Goal: Task Accomplishment & Management: Manage account settings

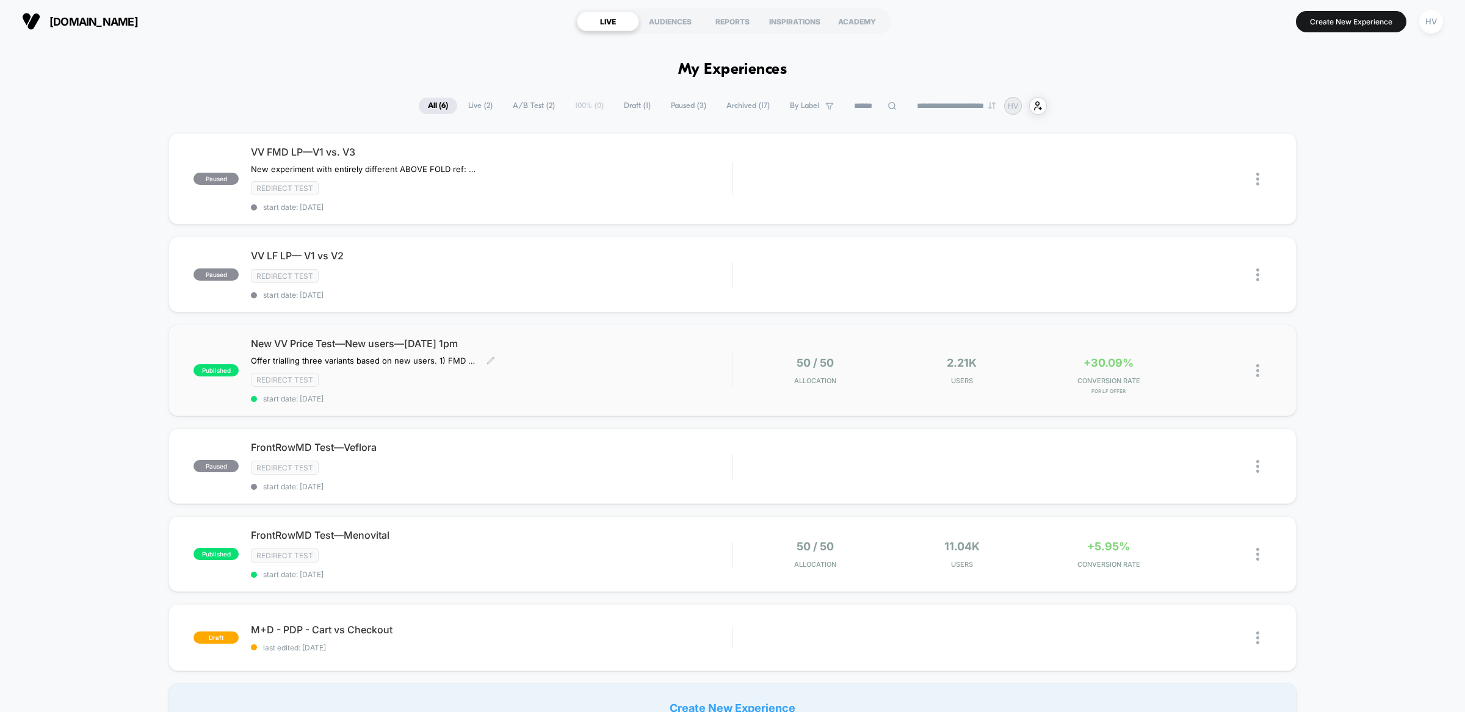
click at [371, 344] on span "New VV Price Test—New users—[DATE] 1pm" at bounding box center [491, 344] width 481 height 12
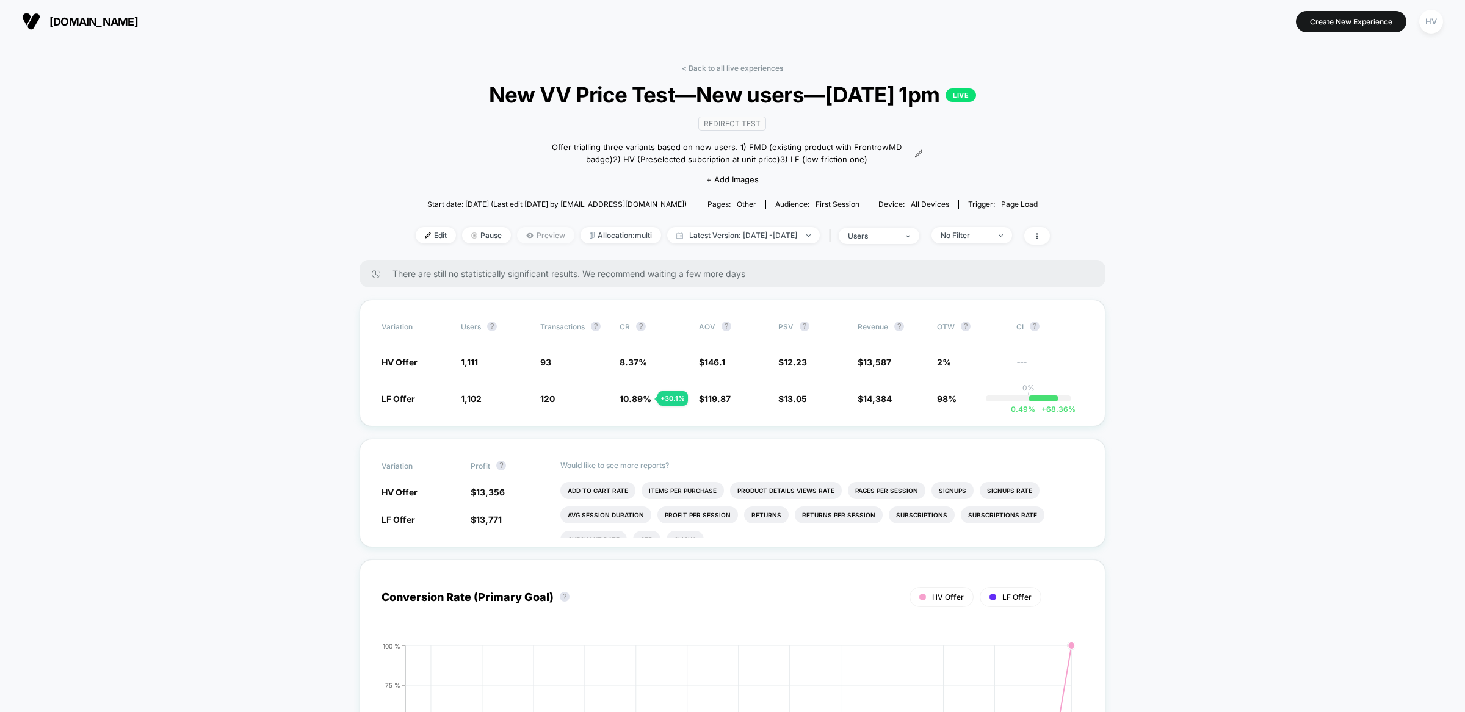
click at [526, 233] on icon at bounding box center [529, 235] width 7 height 5
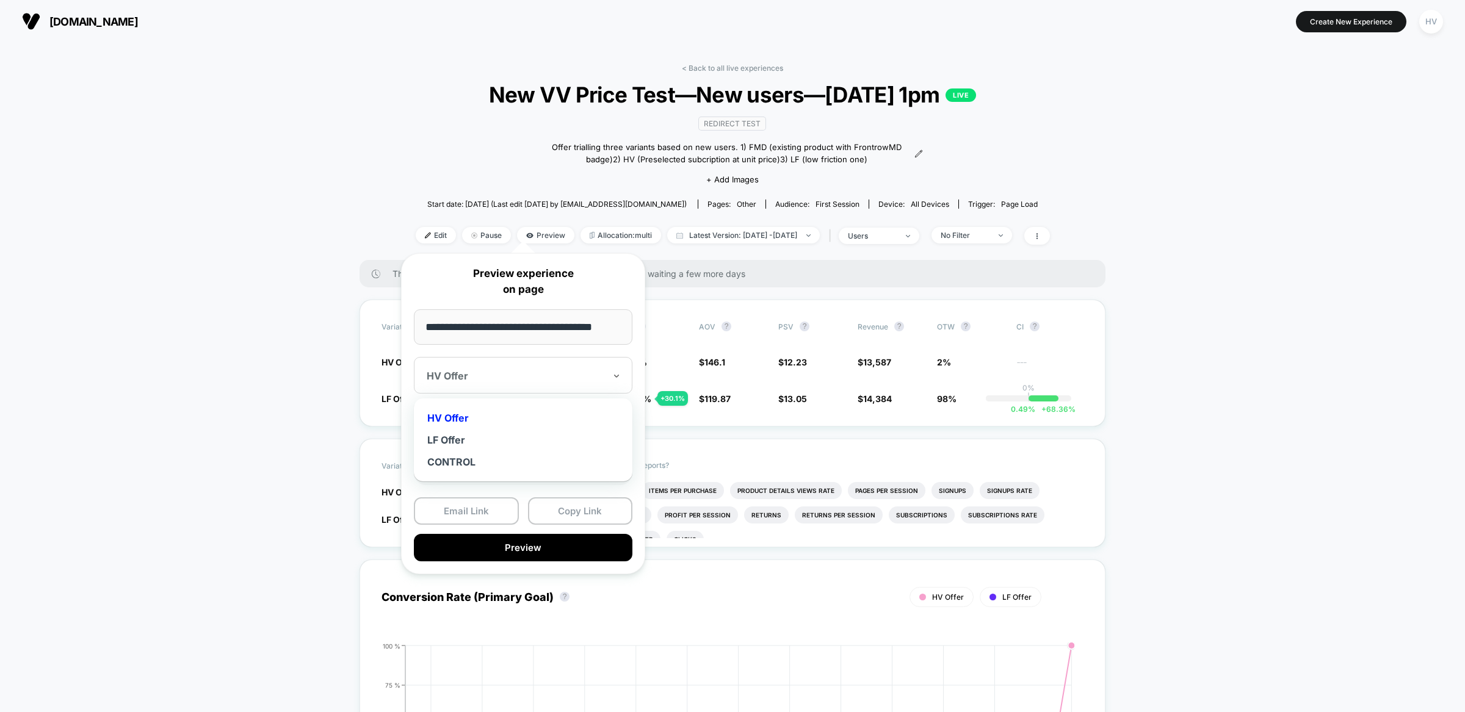
click at [539, 383] on div "HV Offer" at bounding box center [523, 375] width 219 height 37
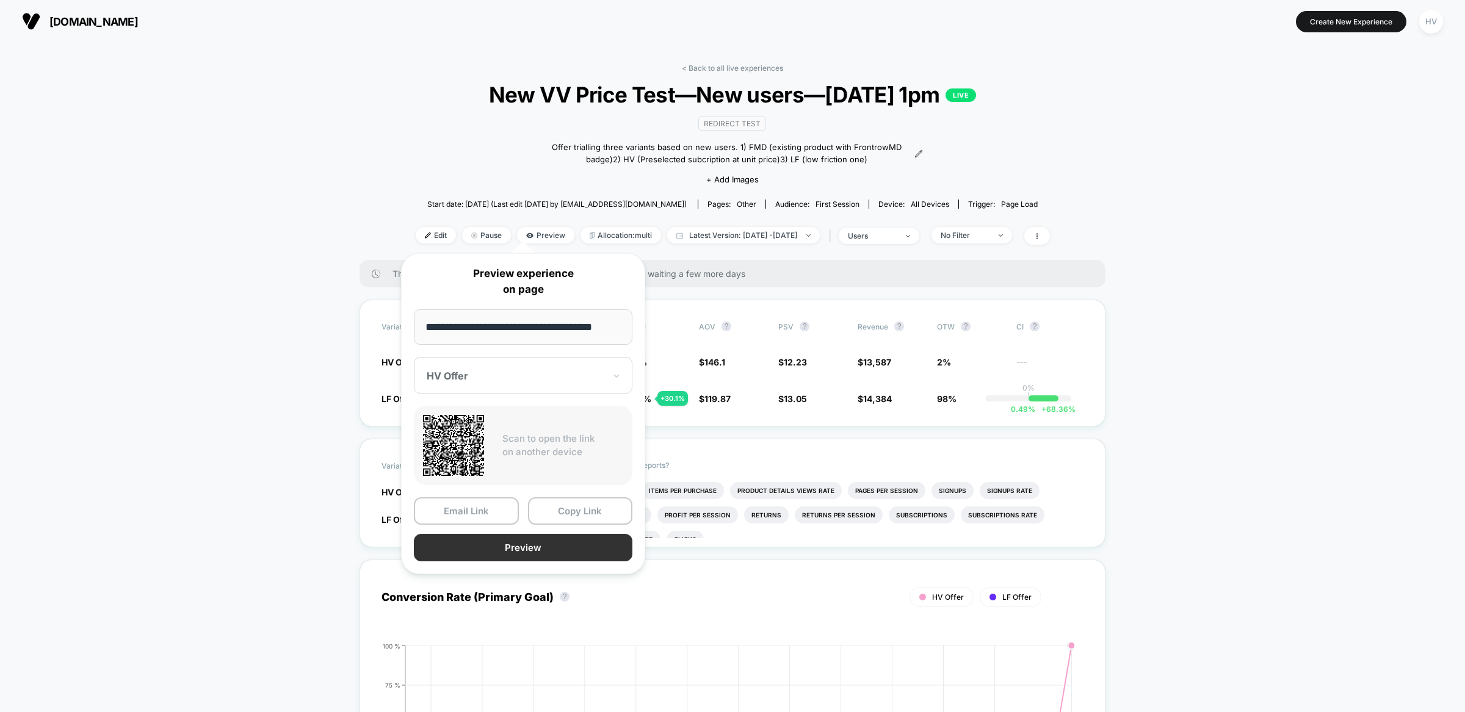
click at [513, 548] on button "Preview" at bounding box center [523, 547] width 219 height 27
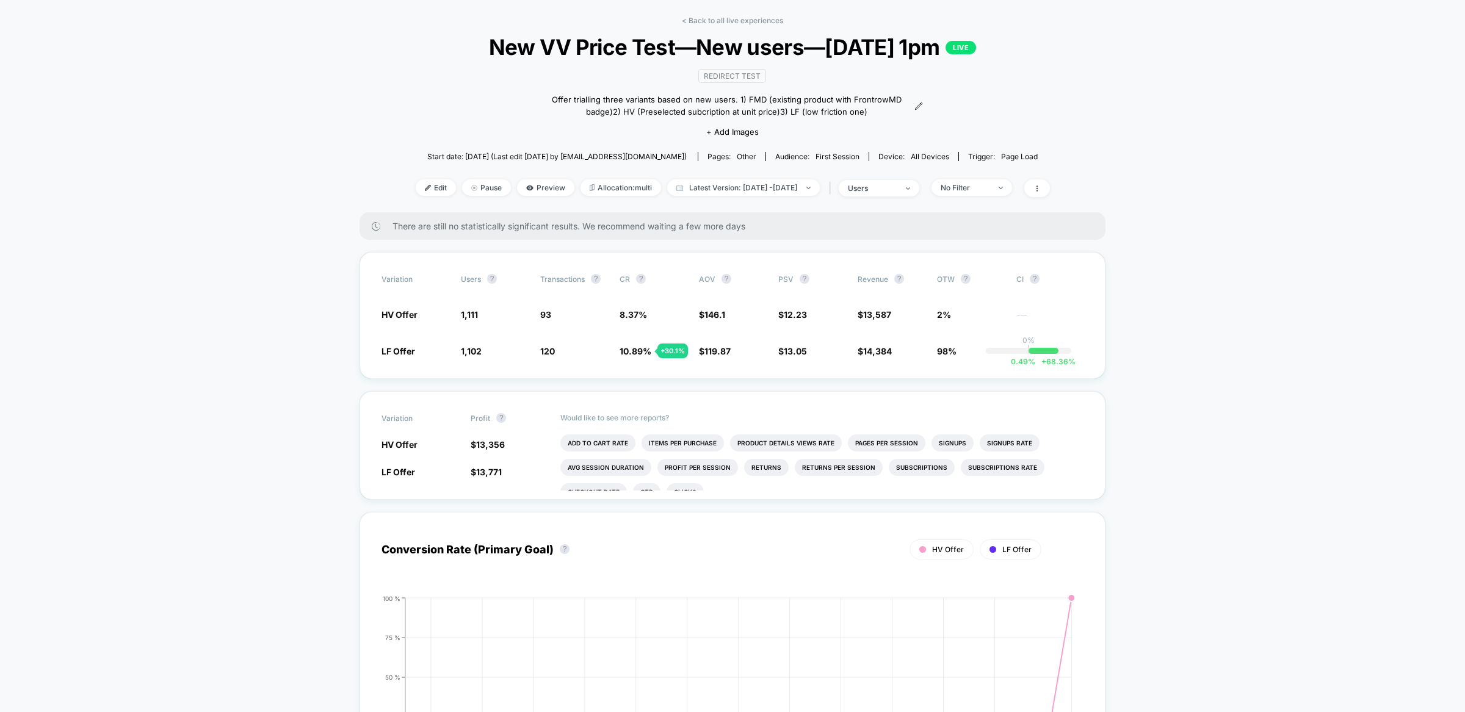
scroll to position [98, 0]
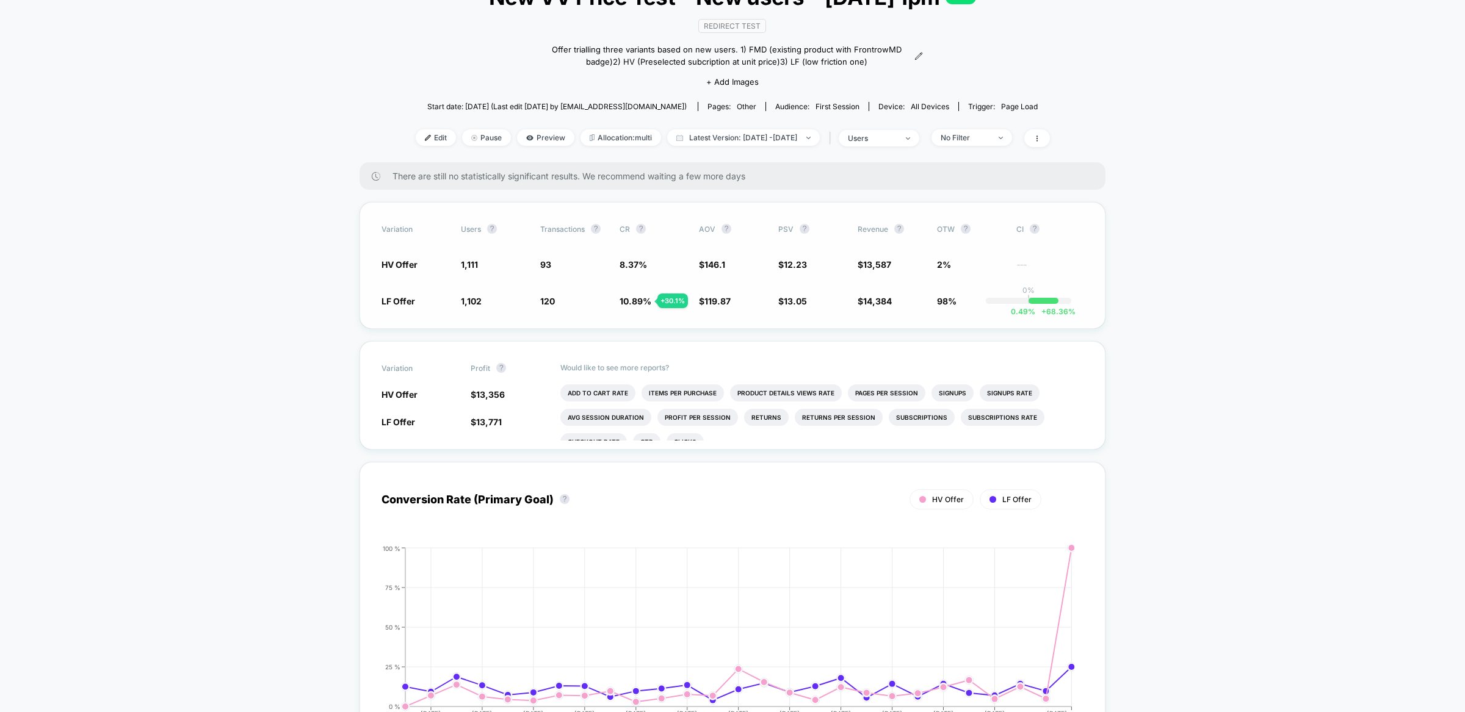
click at [697, 316] on div "Variation users ? Transactions ? CR ? AOV ? PSV ? Revenue ? OTW ? CI ? HV Offer…" at bounding box center [733, 265] width 746 height 127
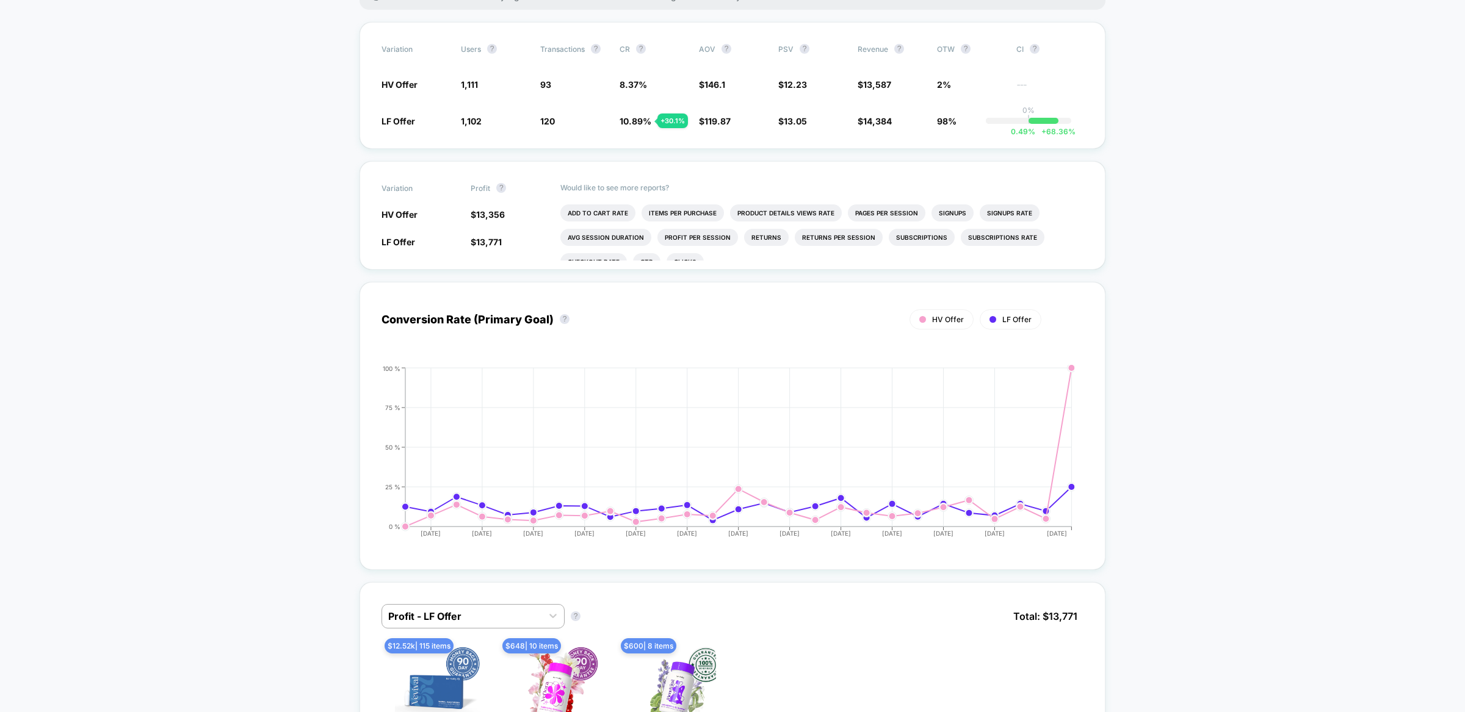
scroll to position [0, 0]
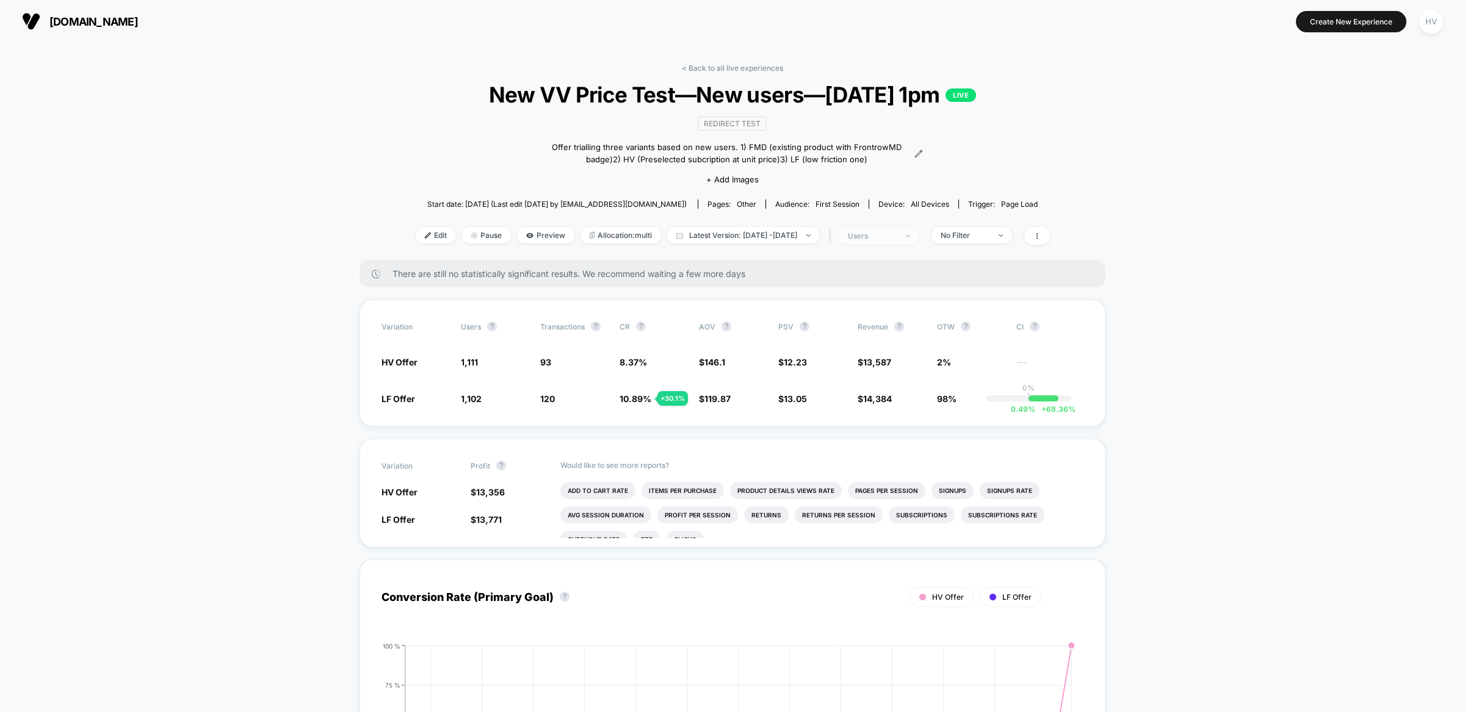
click at [897, 236] on div "users" at bounding box center [872, 235] width 49 height 9
click at [990, 233] on div "No Filter" at bounding box center [965, 235] width 49 height 9
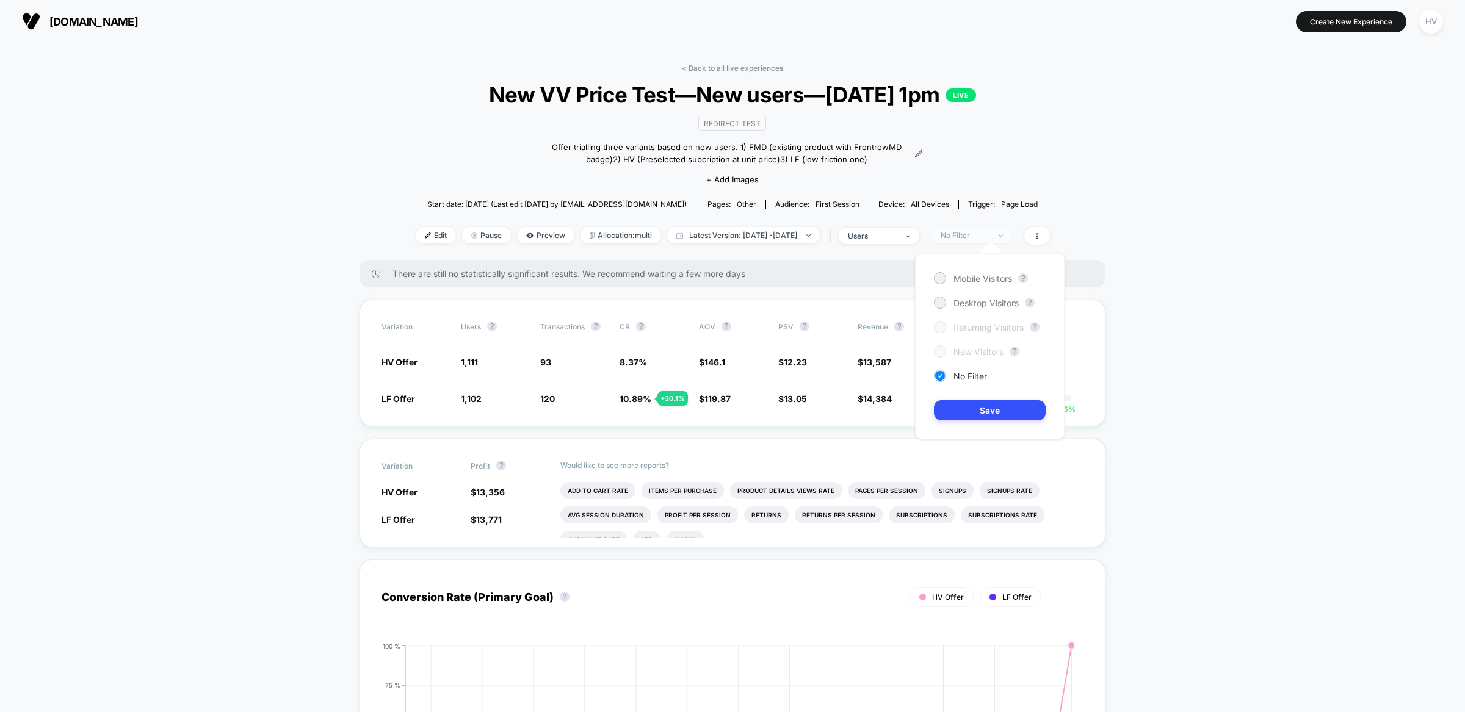
click at [990, 233] on div "No Filter" at bounding box center [965, 235] width 49 height 9
click at [1050, 236] on span at bounding box center [1037, 236] width 26 height 18
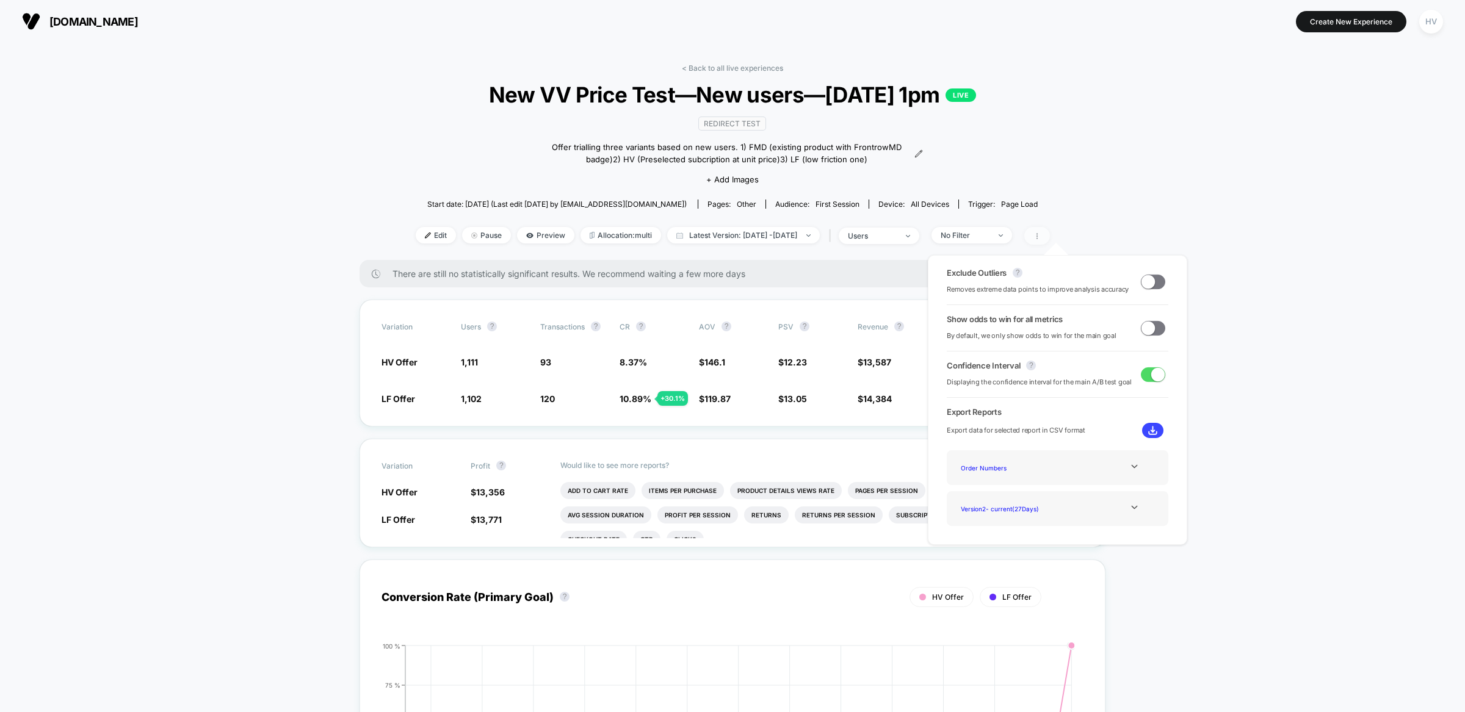
click at [1050, 228] on span at bounding box center [1037, 236] width 26 height 18
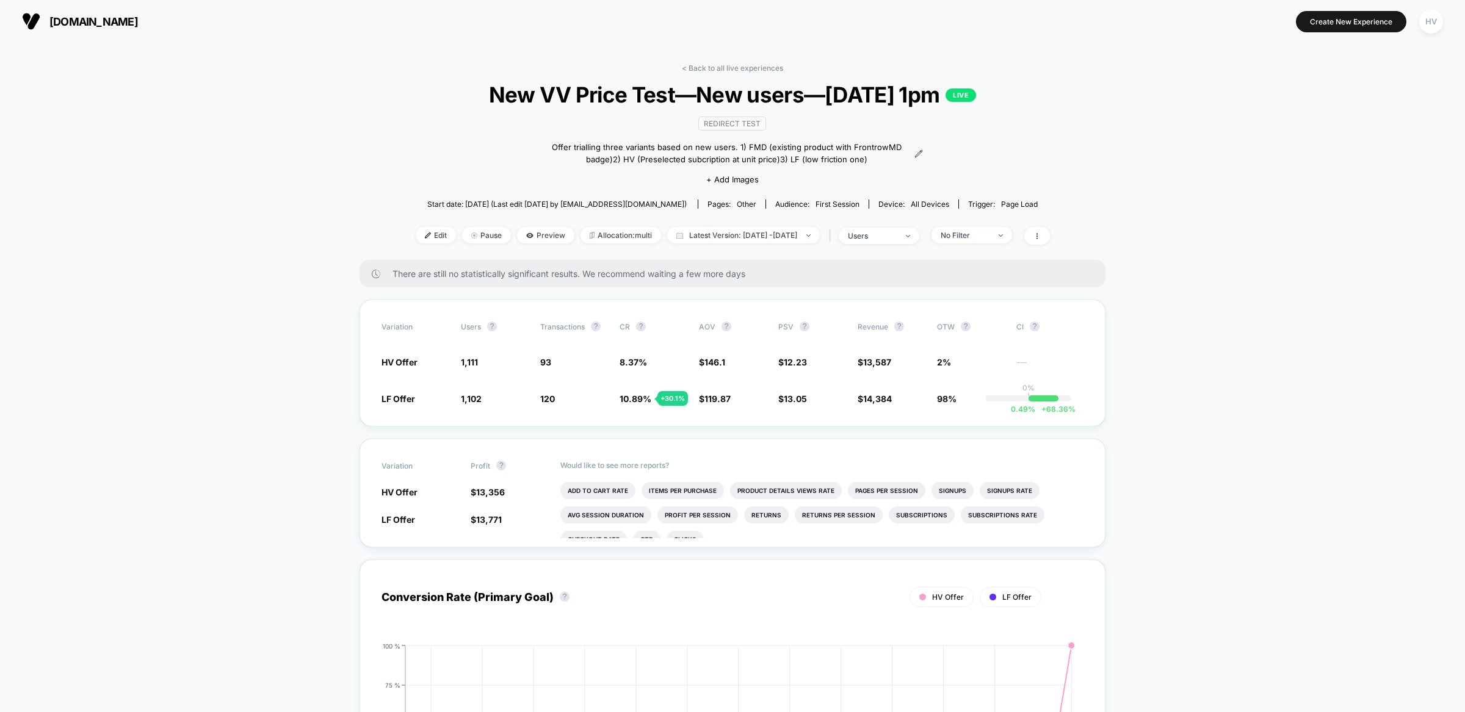
scroll to position [1430, 0]
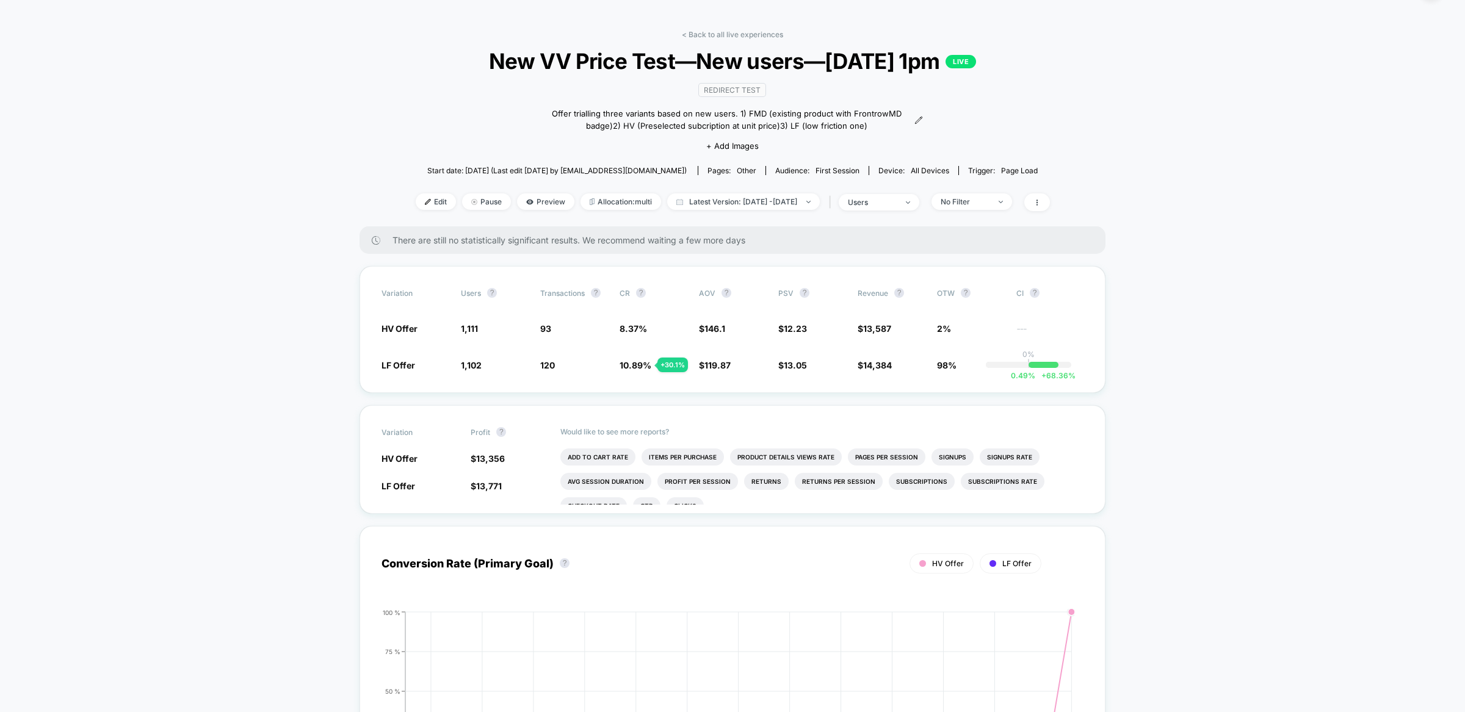
scroll to position [0, 0]
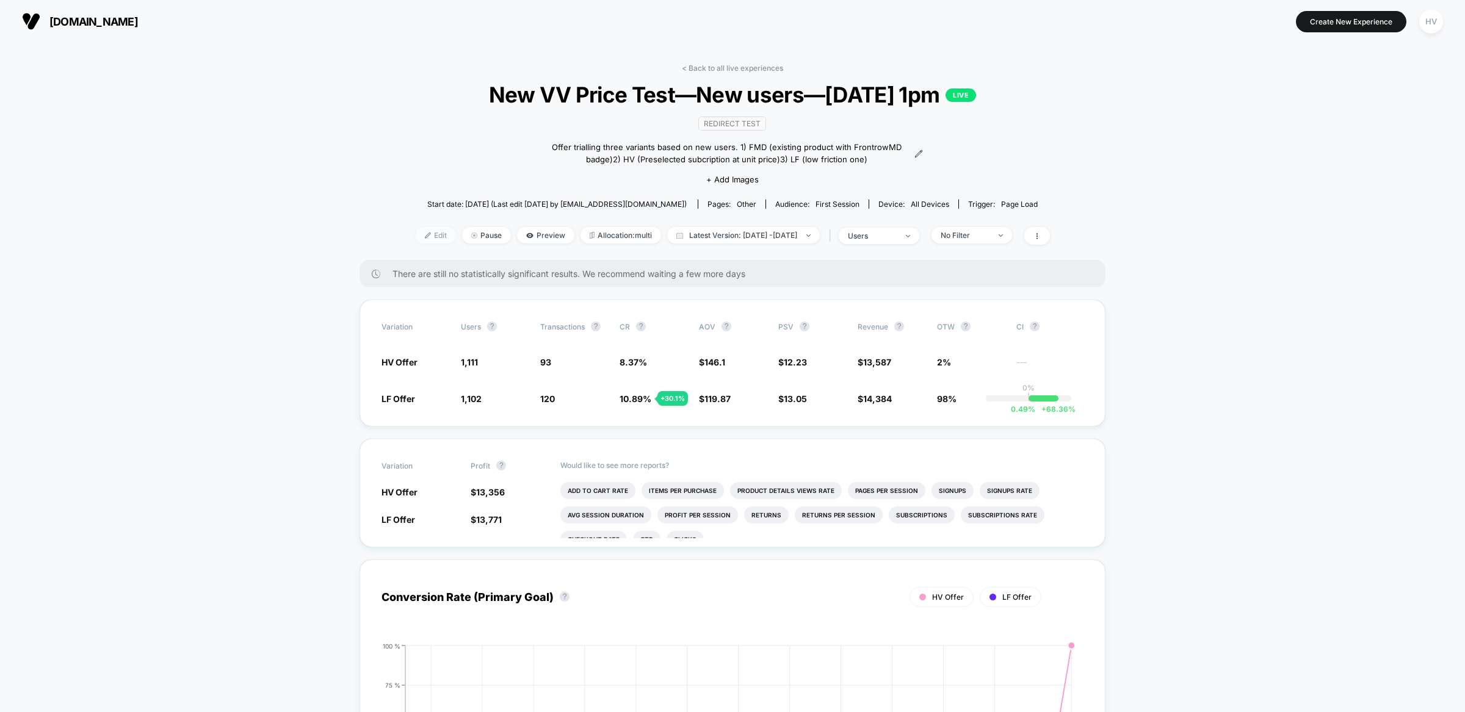
click at [416, 229] on span "Edit" at bounding box center [436, 235] width 40 height 16
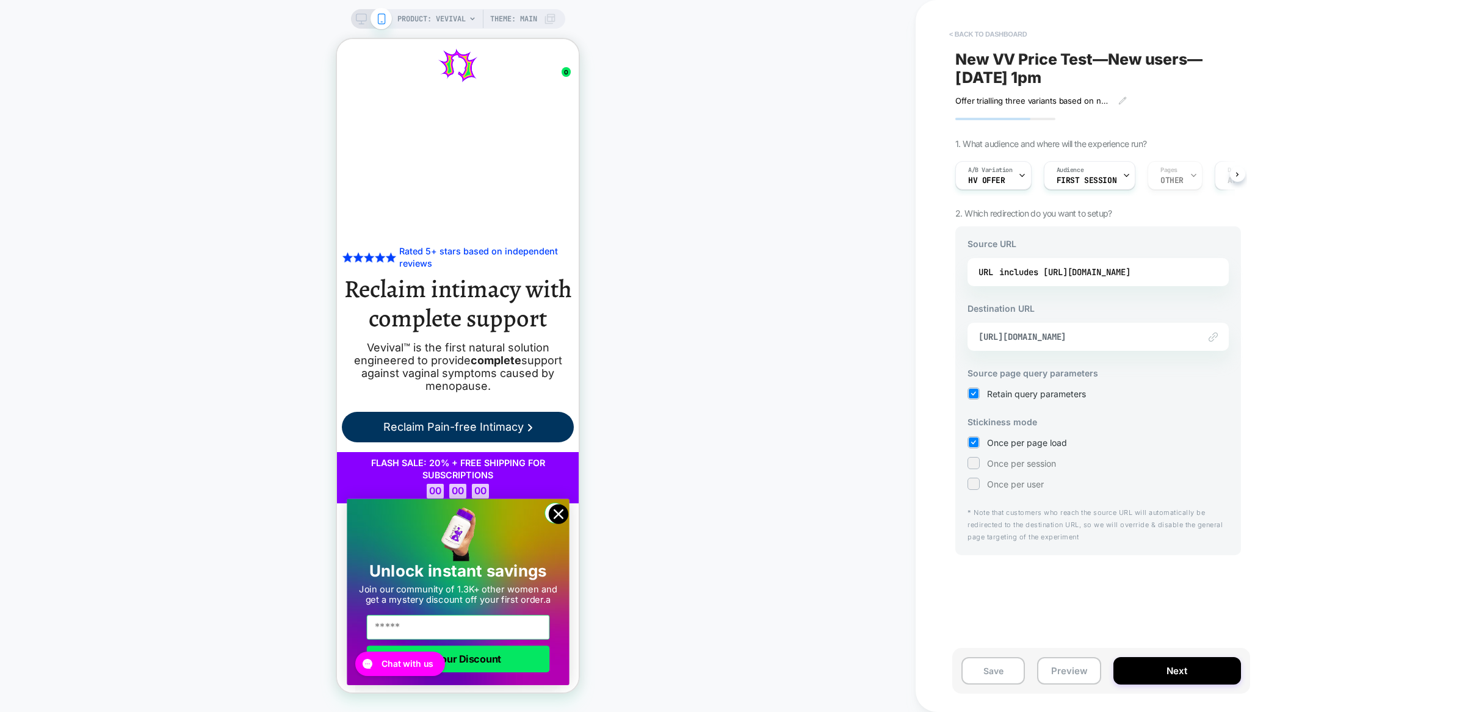
click at [949, 33] on button "< back to dashboard" at bounding box center [988, 34] width 90 height 20
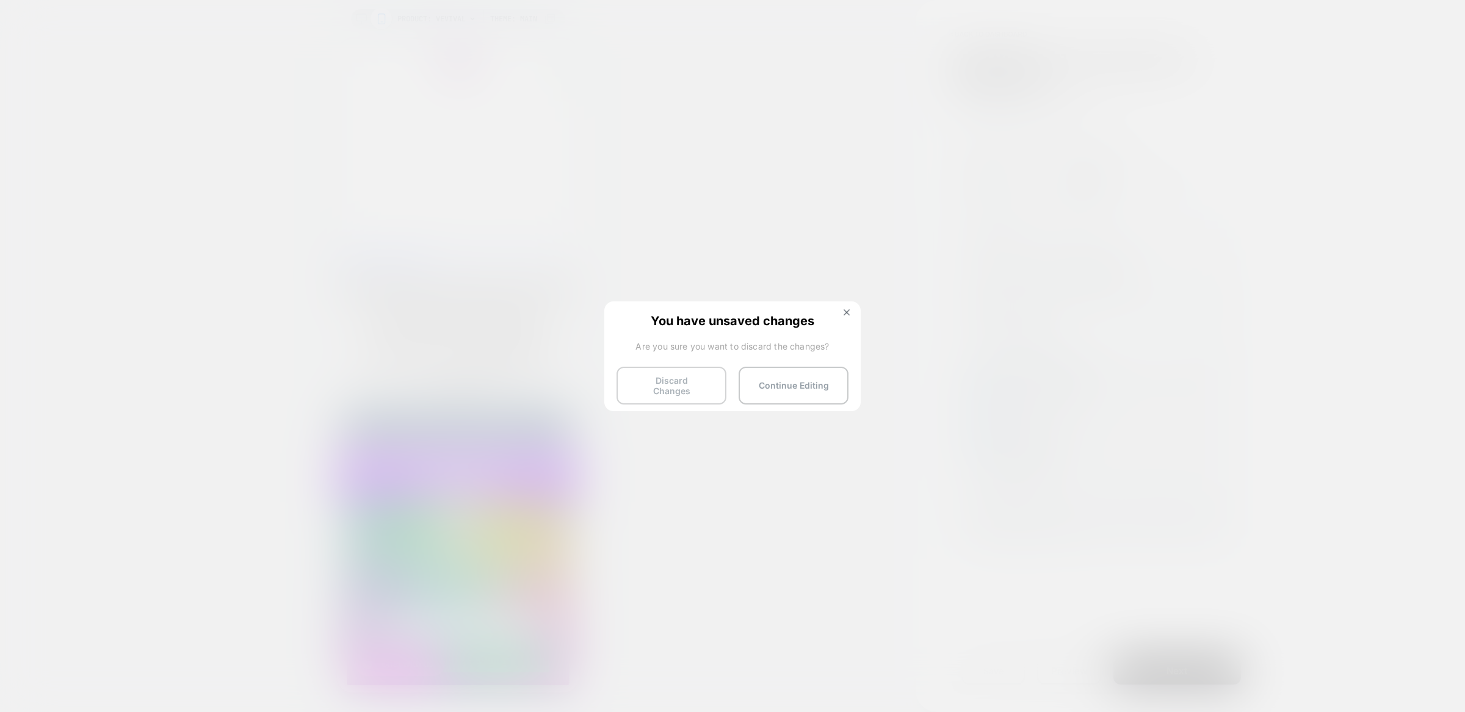
click at [704, 385] on button "Discard Changes" at bounding box center [672, 386] width 110 height 38
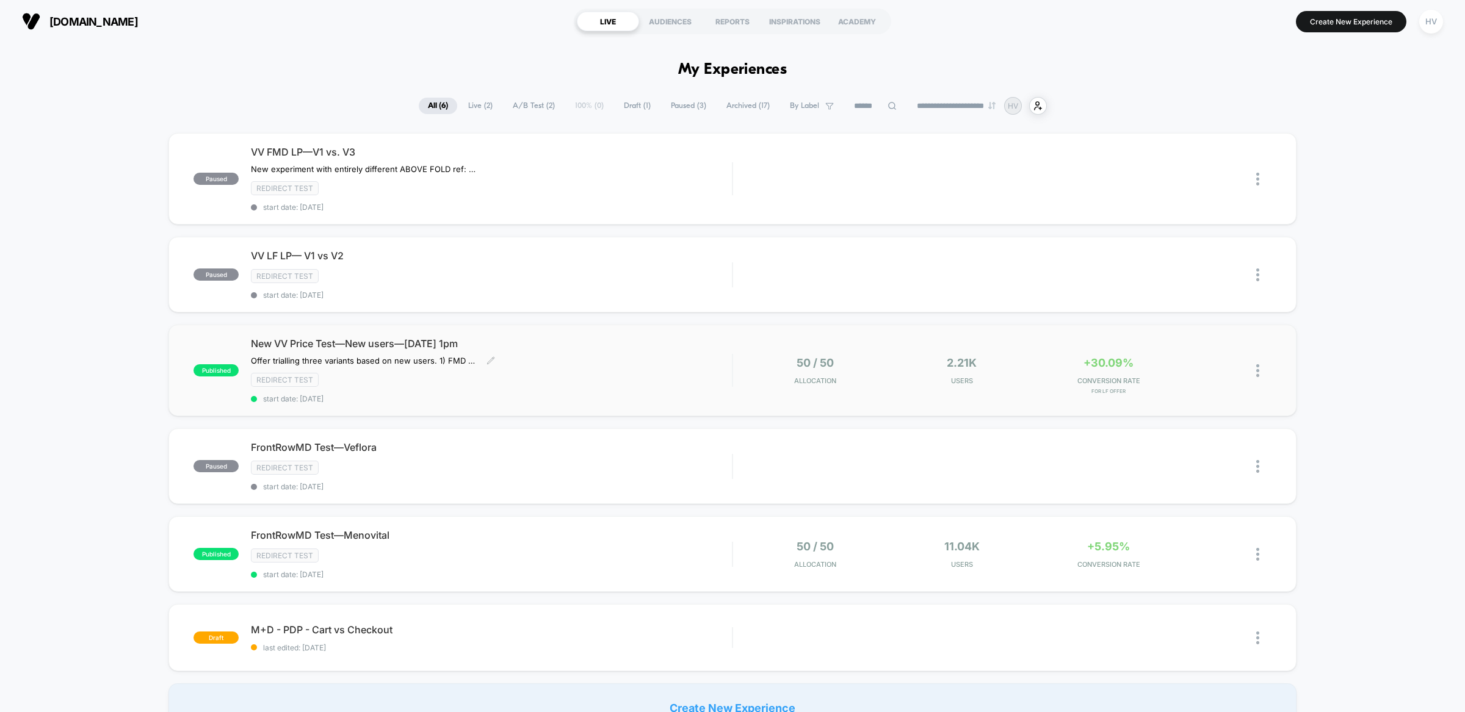
click at [607, 367] on div "New VV Price Test—New users—[DATE] 1pm Offer trialling three variants based on …" at bounding box center [491, 371] width 481 height 66
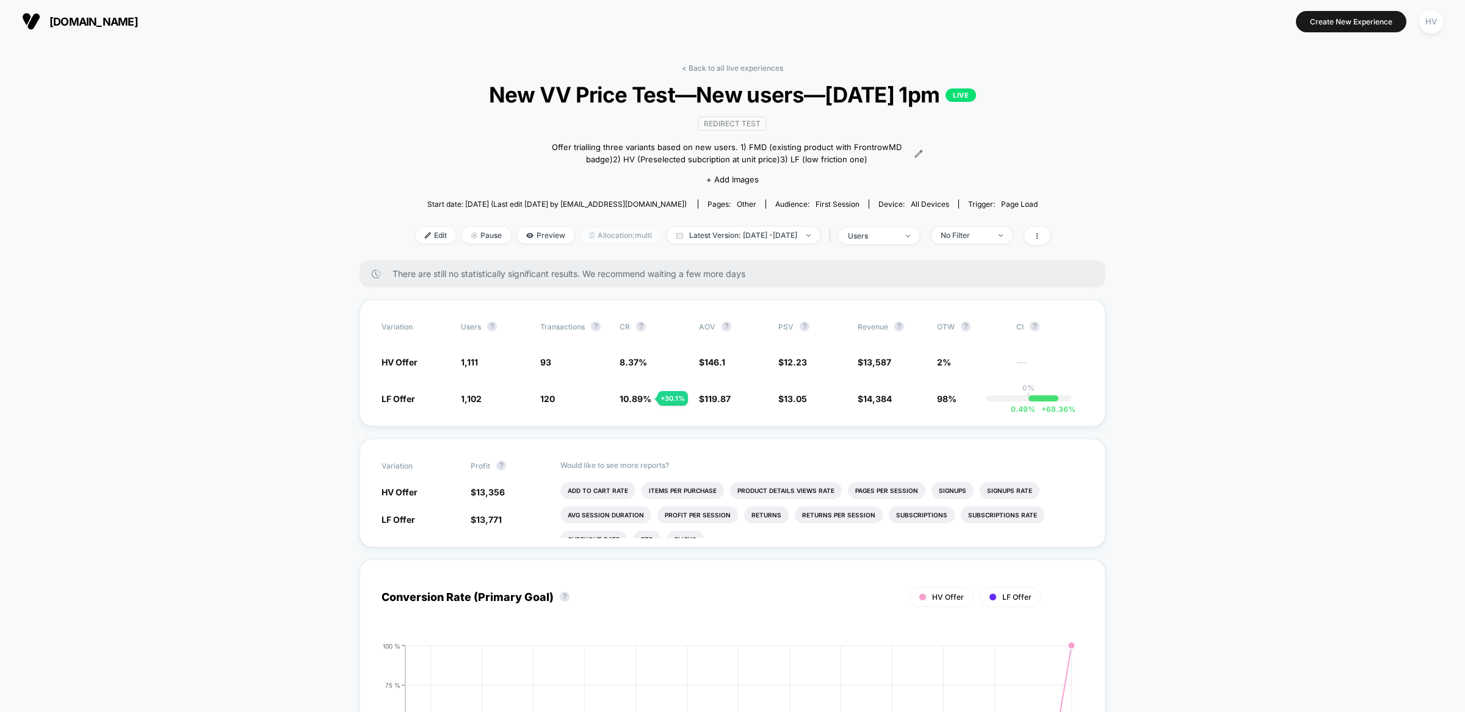
click at [605, 234] on span "Allocation: multi" at bounding box center [621, 235] width 81 height 16
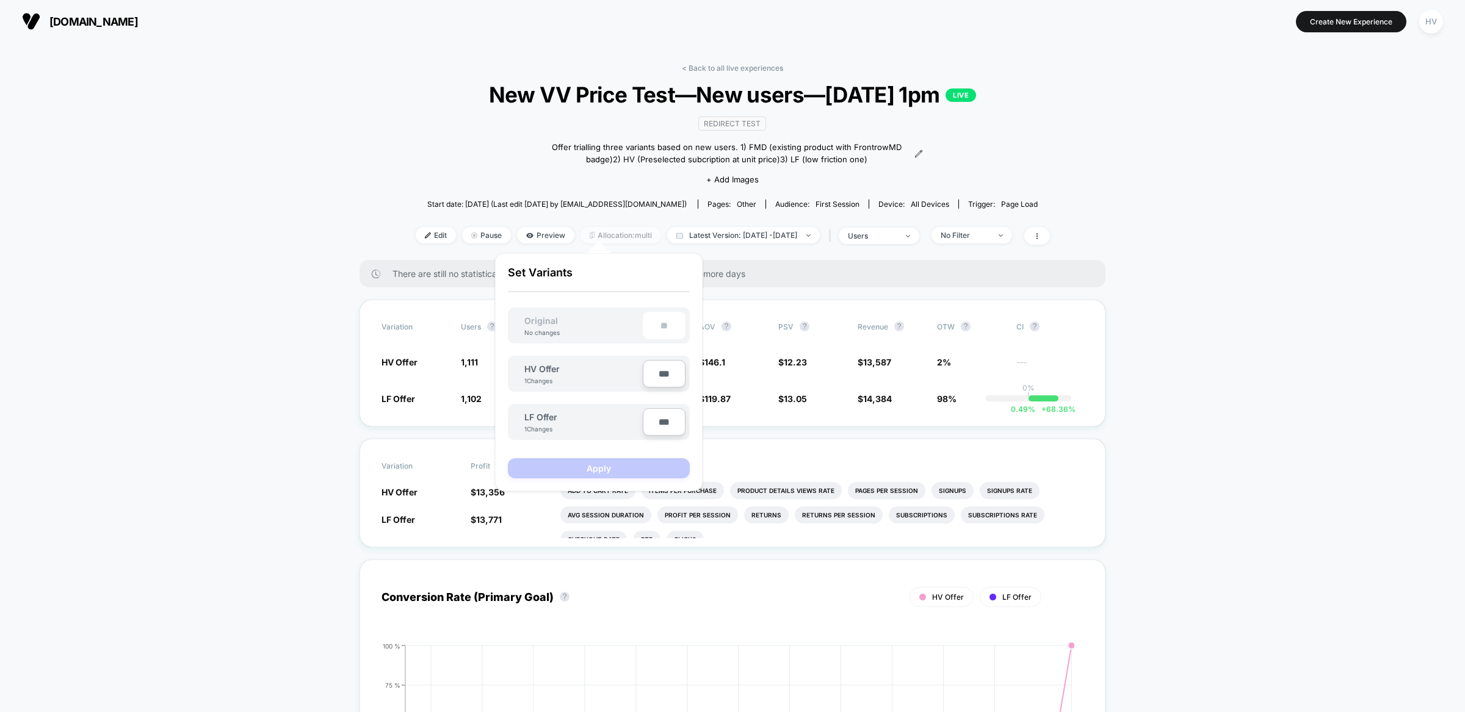
click at [605, 234] on span "Allocation: multi" at bounding box center [621, 235] width 81 height 16
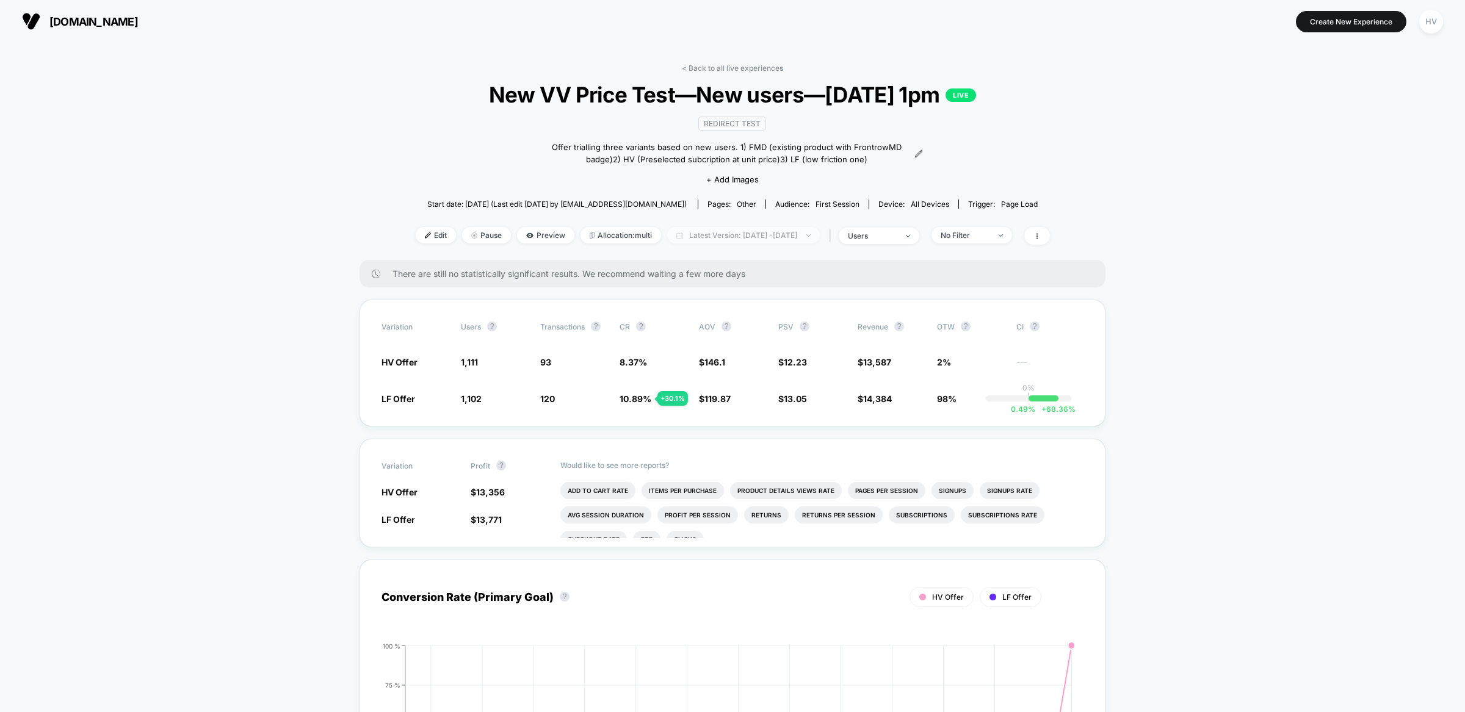
click at [669, 230] on span "Latest Version: [DATE] - [DATE]" at bounding box center [743, 235] width 153 height 16
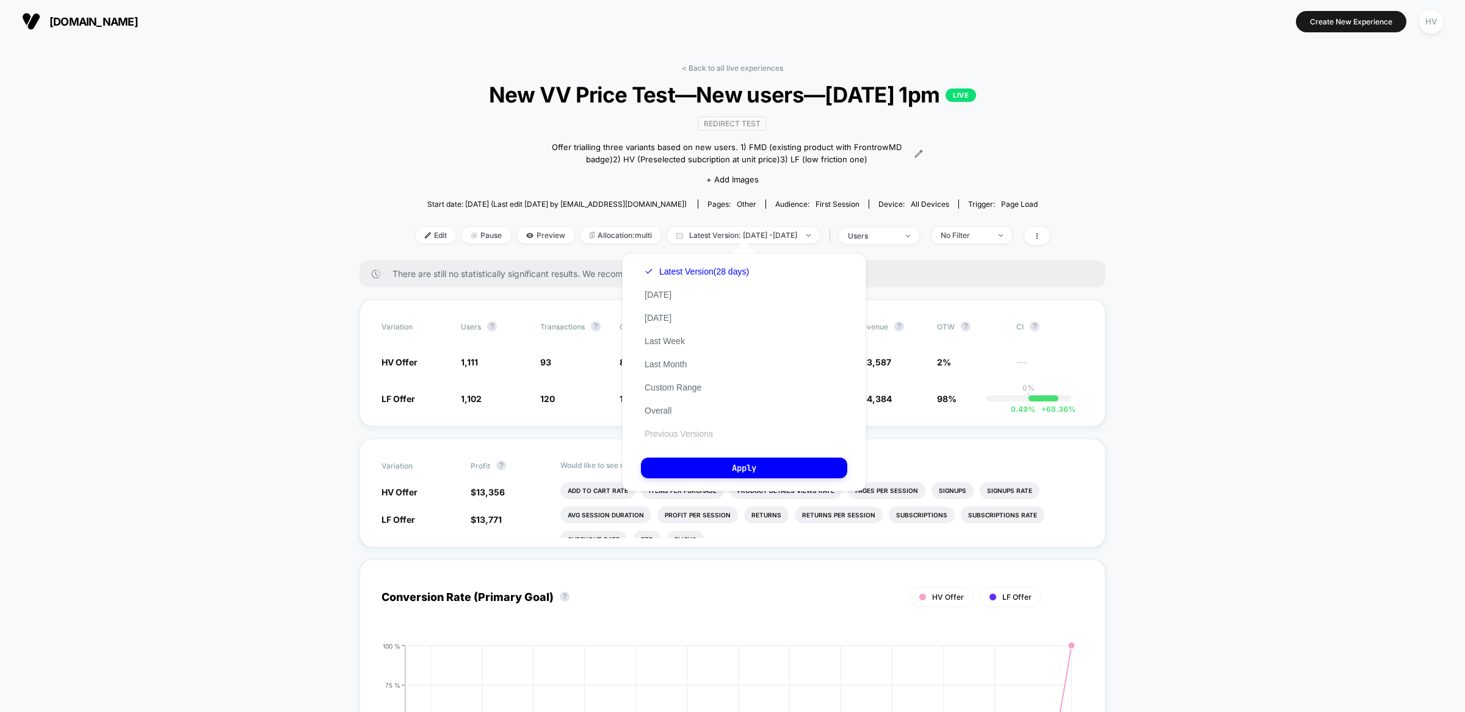
click at [710, 429] on button "Previous Versions" at bounding box center [679, 434] width 76 height 11
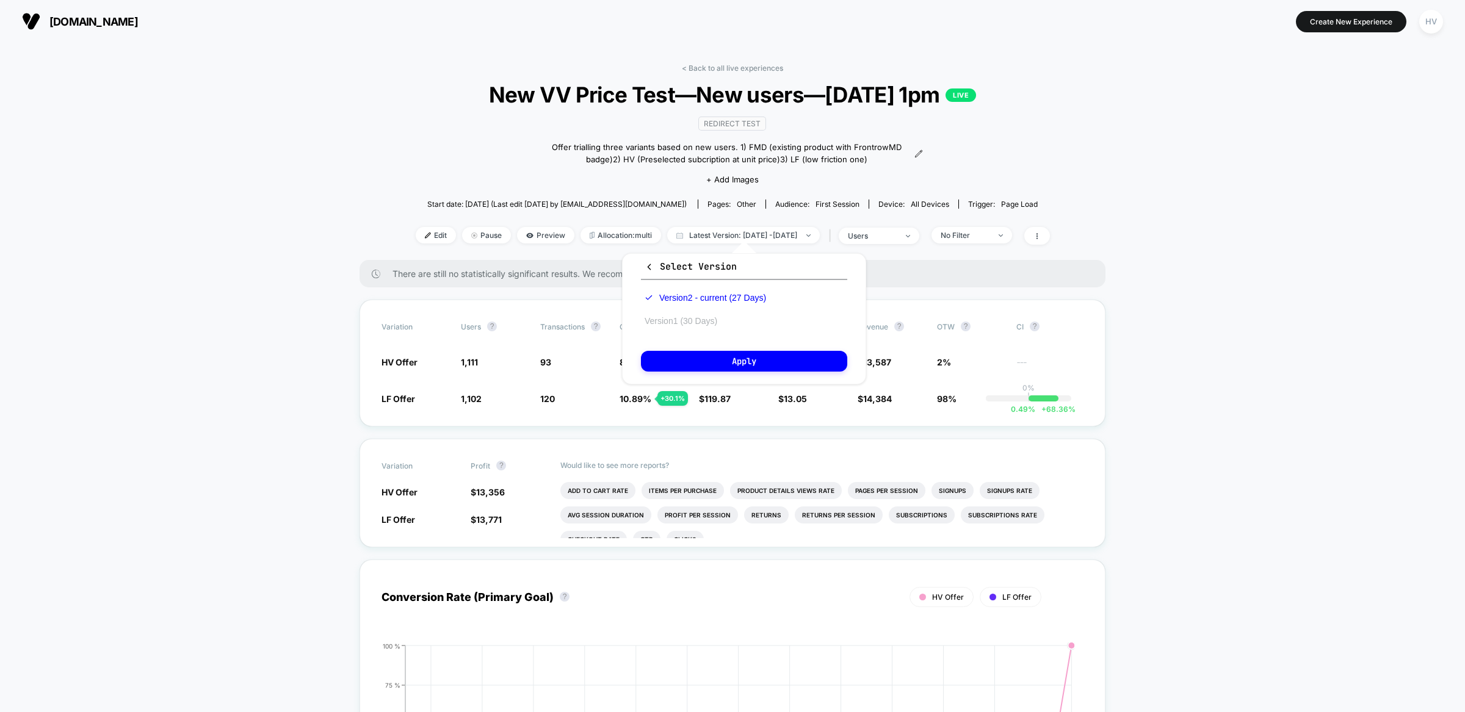
click at [705, 323] on button "Version 1 (30 Days)" at bounding box center [681, 321] width 80 height 11
click at [735, 359] on button "Apply" at bounding box center [744, 361] width 206 height 21
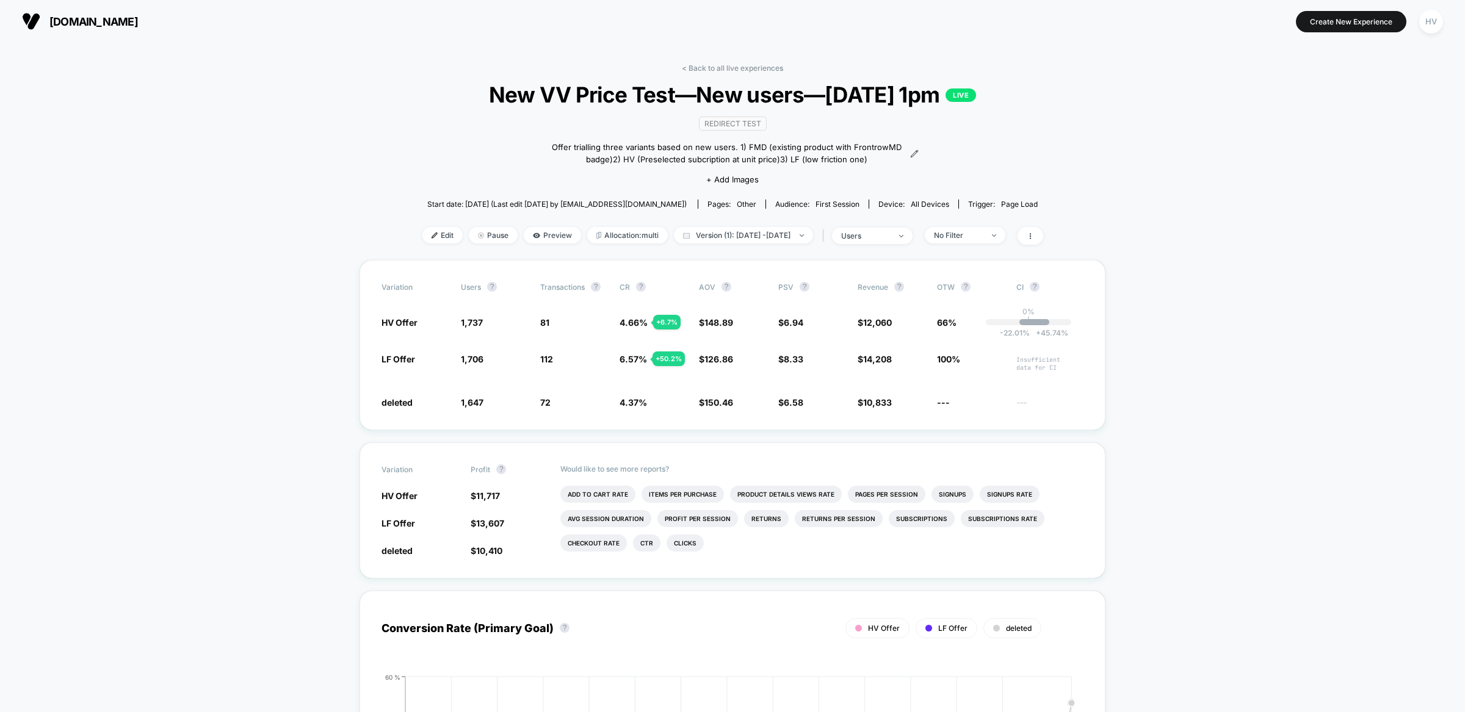
click at [762, 218] on div "< Back to all live experiences New VV Price Test—New users—[DATE] 1pm LIVE Redi…" at bounding box center [732, 161] width 621 height 197
click at [755, 237] on span "Version (1): [DATE] - [DATE]" at bounding box center [743, 235] width 139 height 16
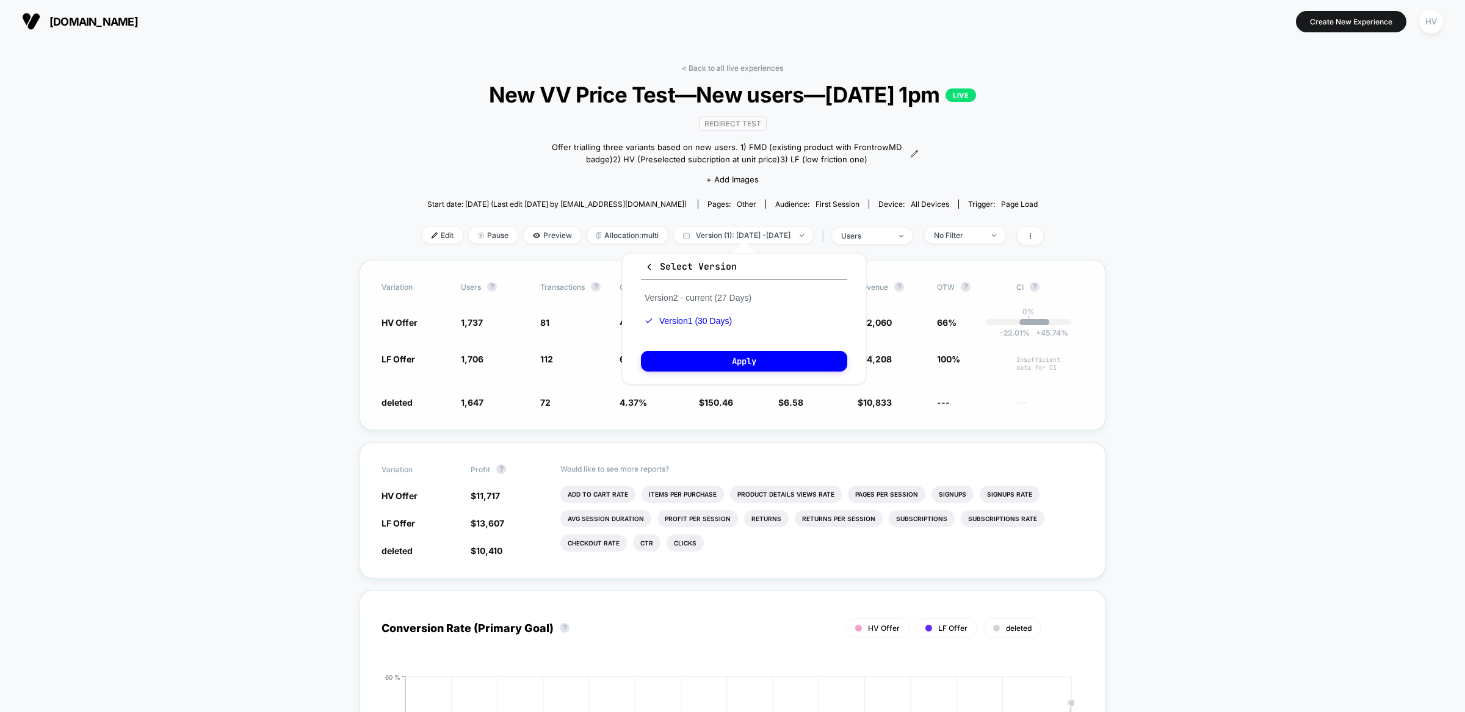
click at [1086, 278] on div "Variation users ? Transactions ? CR ? AOV ? PSV ? Revenue ? OTW ? CI ? HV Offer…" at bounding box center [733, 345] width 746 height 170
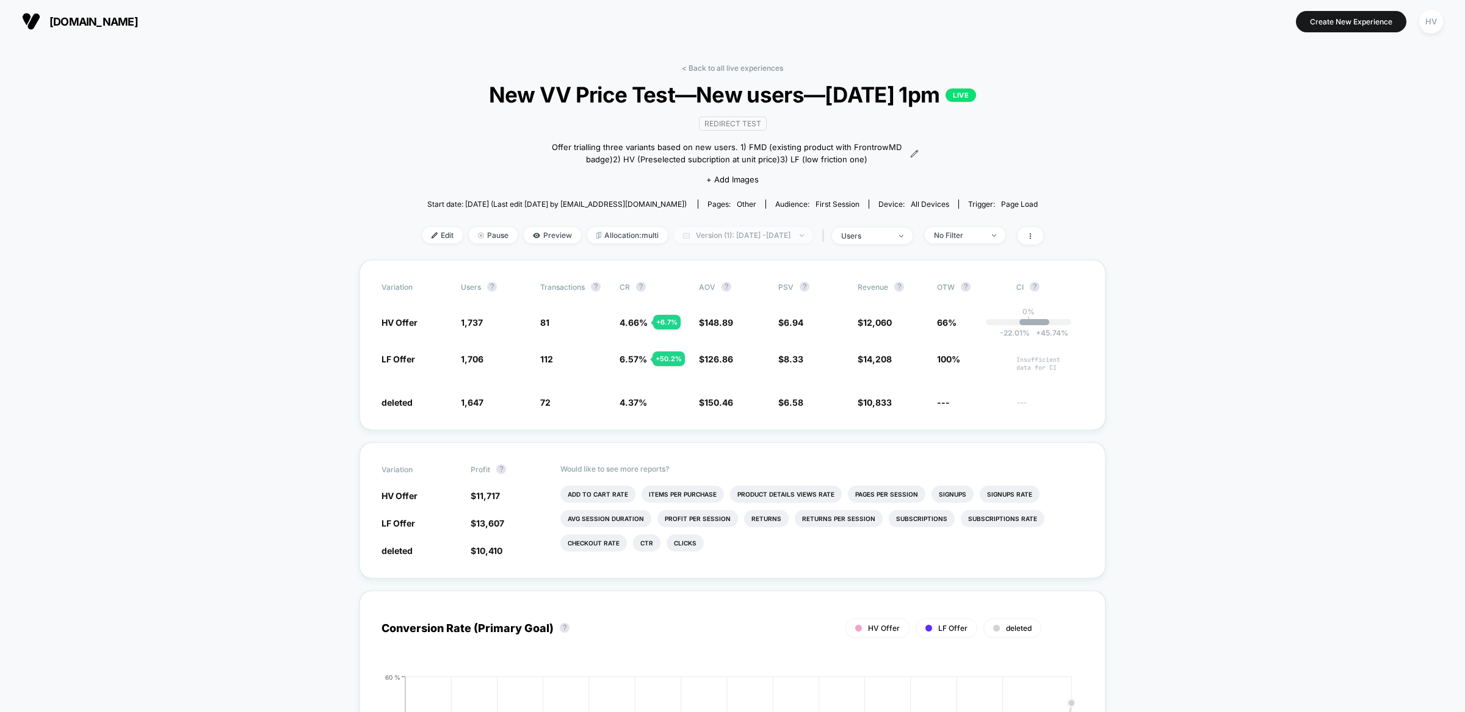
click at [758, 237] on span "Version (1): [DATE] - [DATE]" at bounding box center [743, 235] width 139 height 16
click at [723, 293] on button "Version 2 - current (27 Days)" at bounding box center [698, 297] width 114 height 11
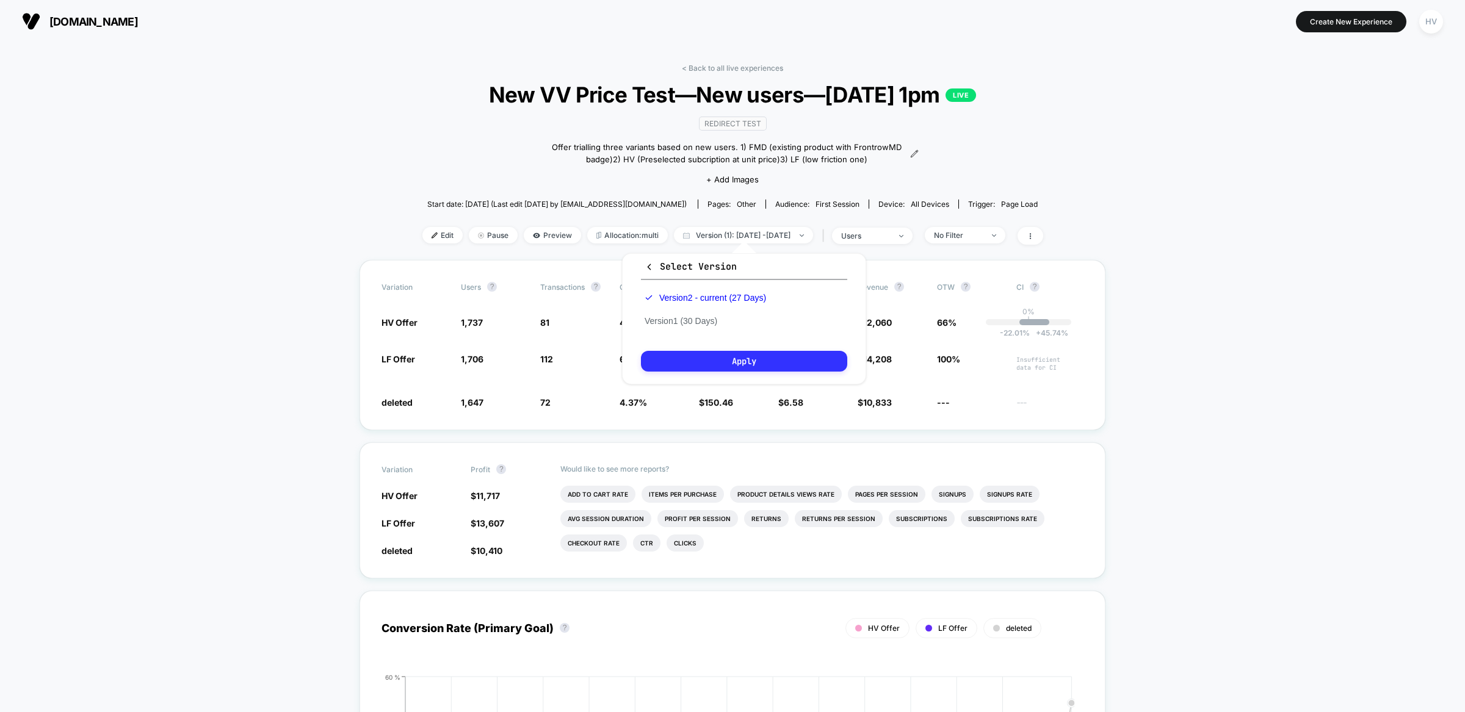
click at [738, 352] on button "Apply" at bounding box center [744, 361] width 206 height 21
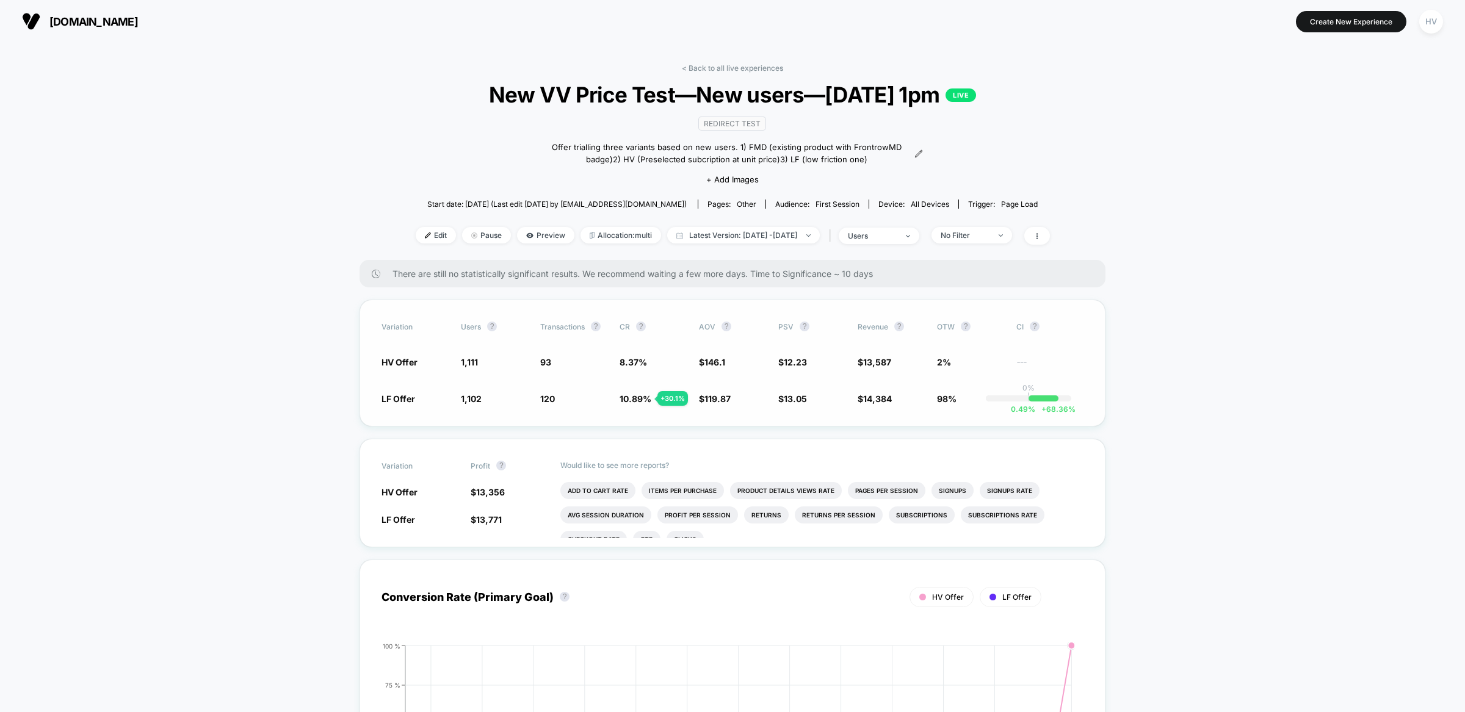
scroll to position [10, 0]
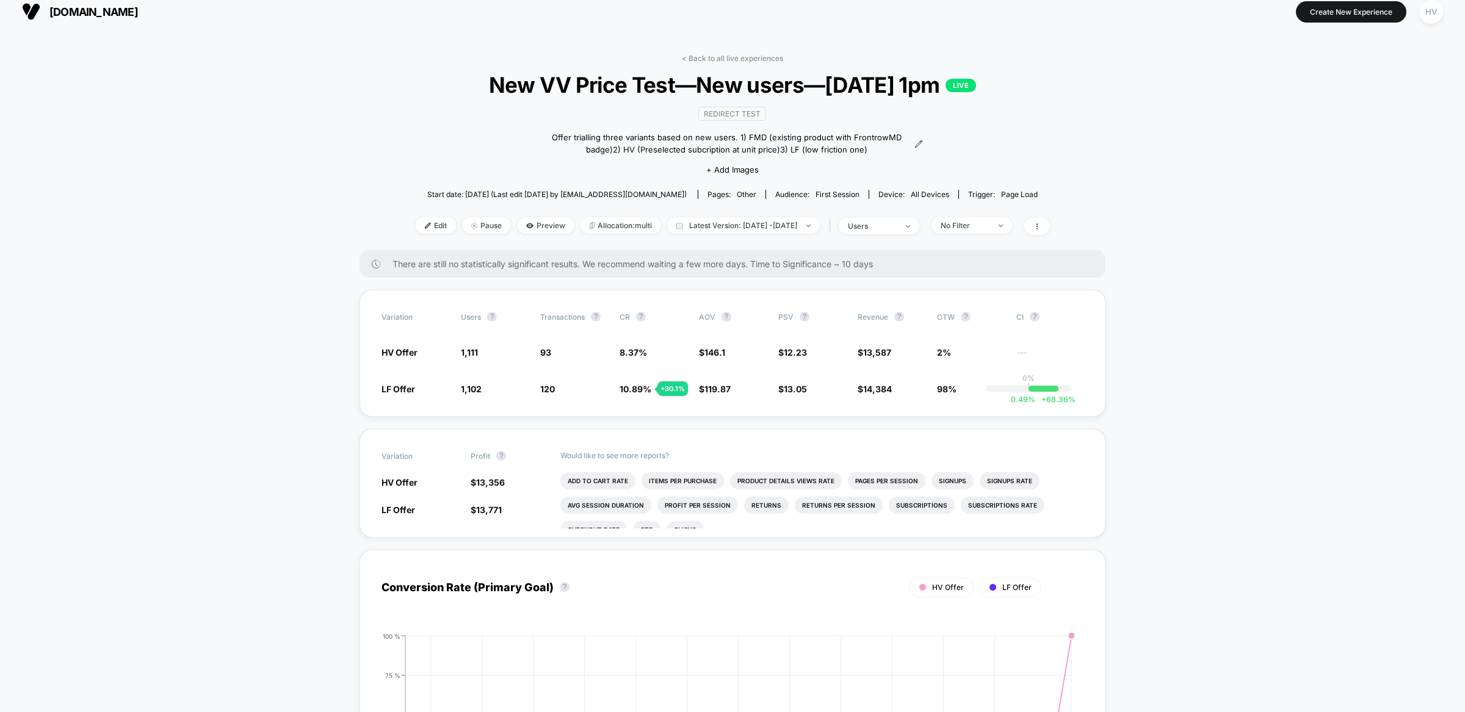
click at [1041, 223] on icon at bounding box center [1037, 226] width 7 height 7
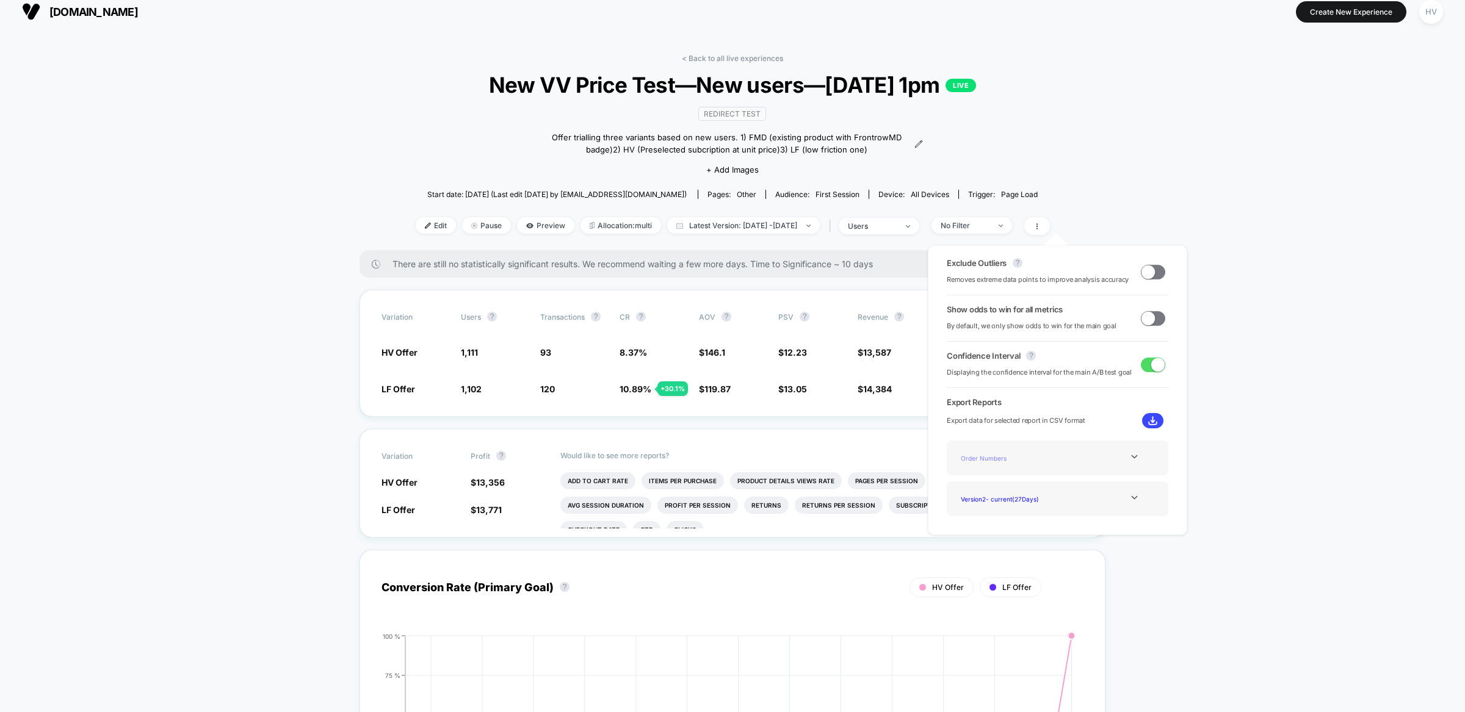
click at [998, 461] on div "Order Numbers" at bounding box center [1005, 458] width 98 height 16
click at [1123, 462] on div at bounding box center [1134, 456] width 49 height 9
click at [997, 460] on div "Order Numbers" at bounding box center [1005, 458] width 98 height 16
click at [1148, 422] on img at bounding box center [1152, 420] width 9 height 9
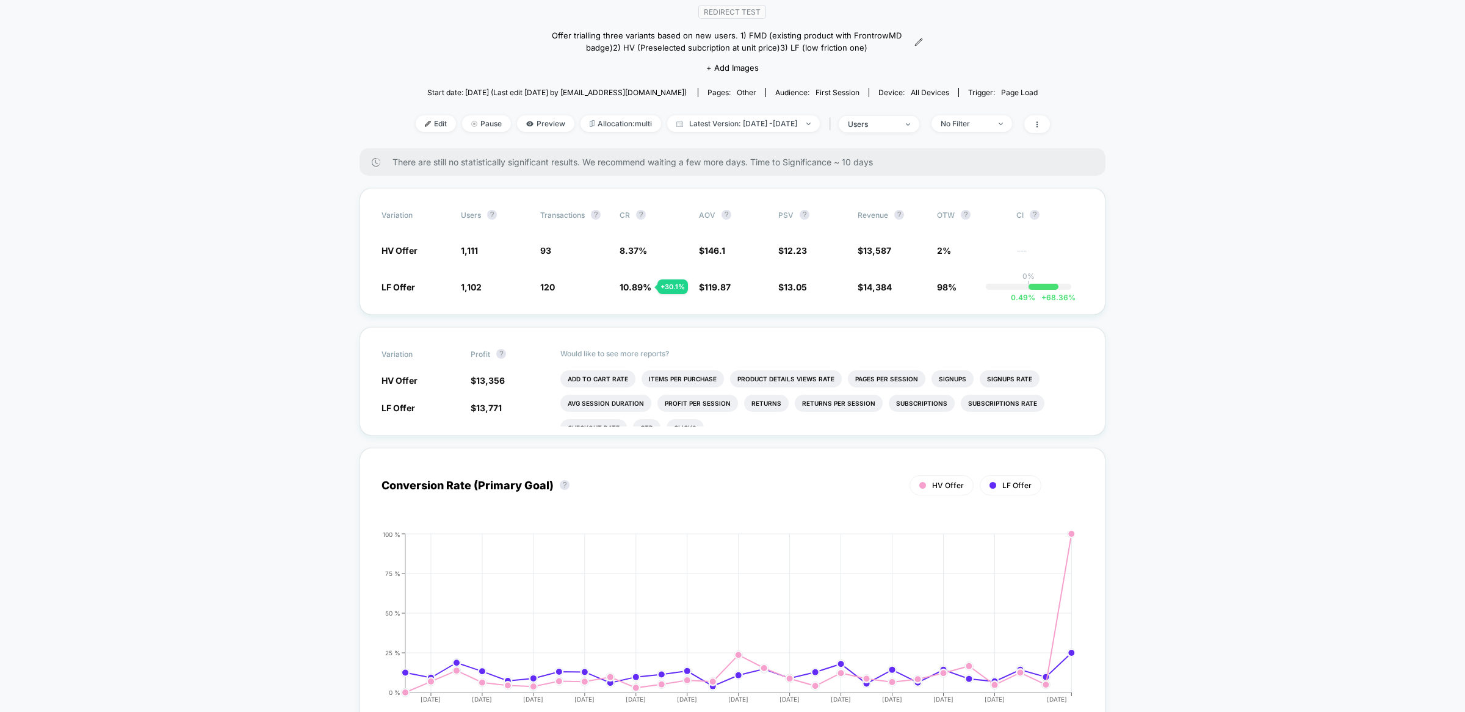
scroll to position [114, 0]
